Goal: Transaction & Acquisition: Book appointment/travel/reservation

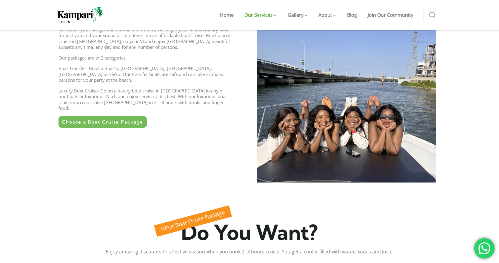
scroll to position [218, 0]
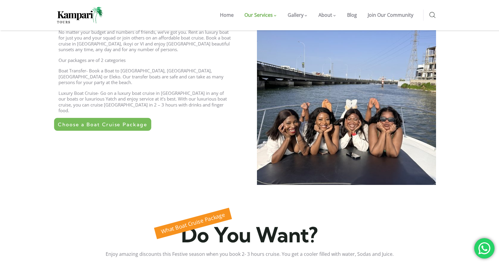
click at [110, 122] on span "Choose a Boat Cruise Package" at bounding box center [102, 124] width 89 height 5
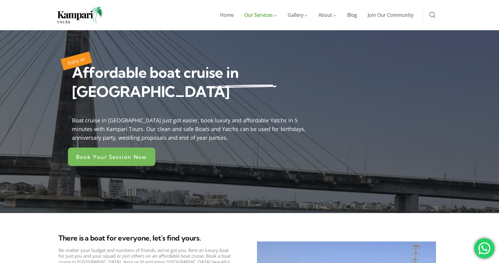
click at [117, 147] on link "Book Your Session Now" at bounding box center [112, 156] width 88 height 19
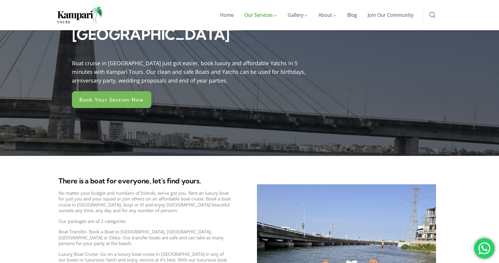
scroll to position [47, 0]
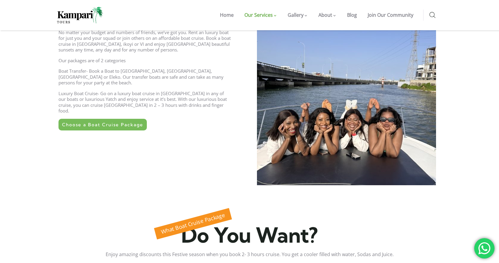
scroll to position [218, 0]
